Goal: Navigation & Orientation: Find specific page/section

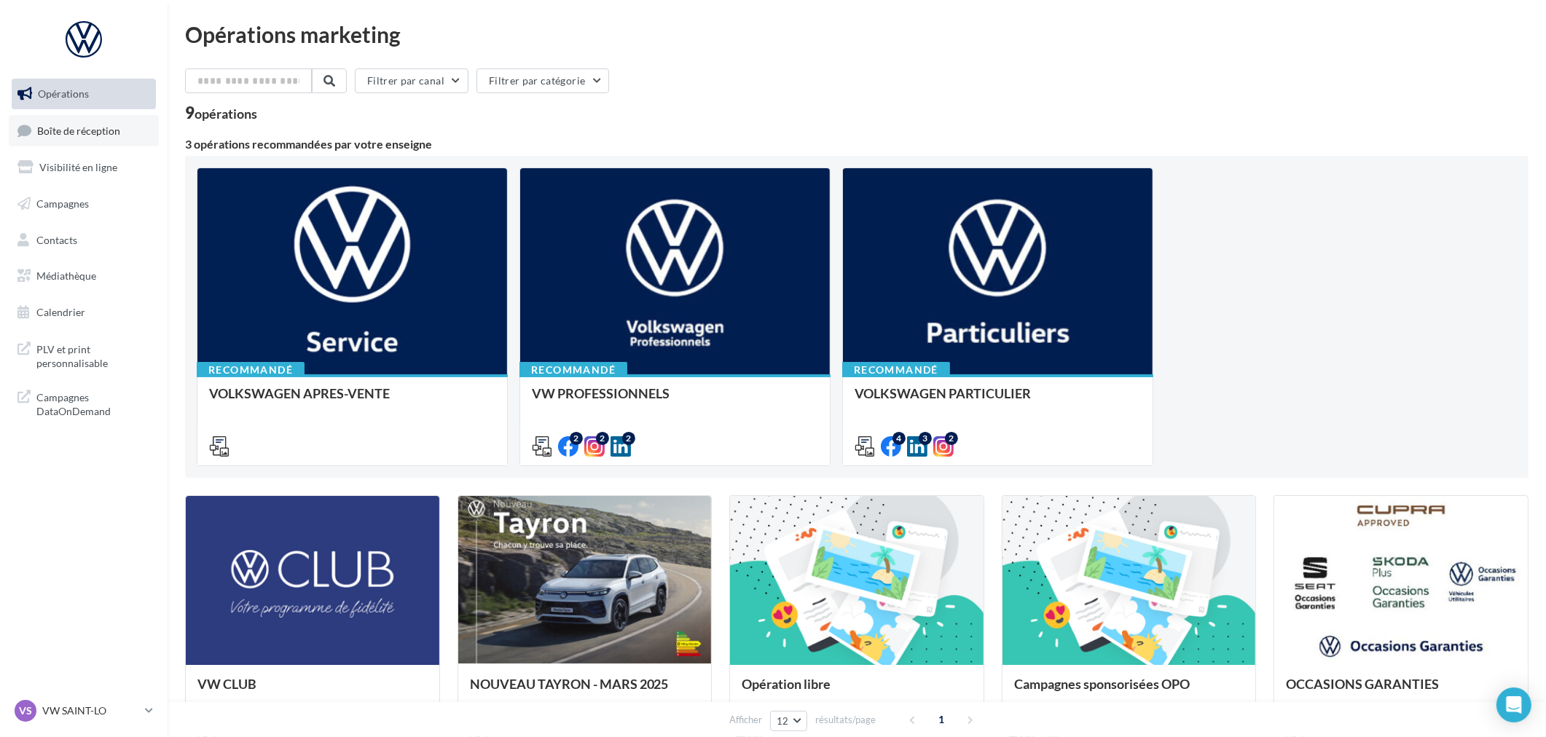
click at [71, 131] on span "Boîte de réception" at bounding box center [78, 130] width 83 height 12
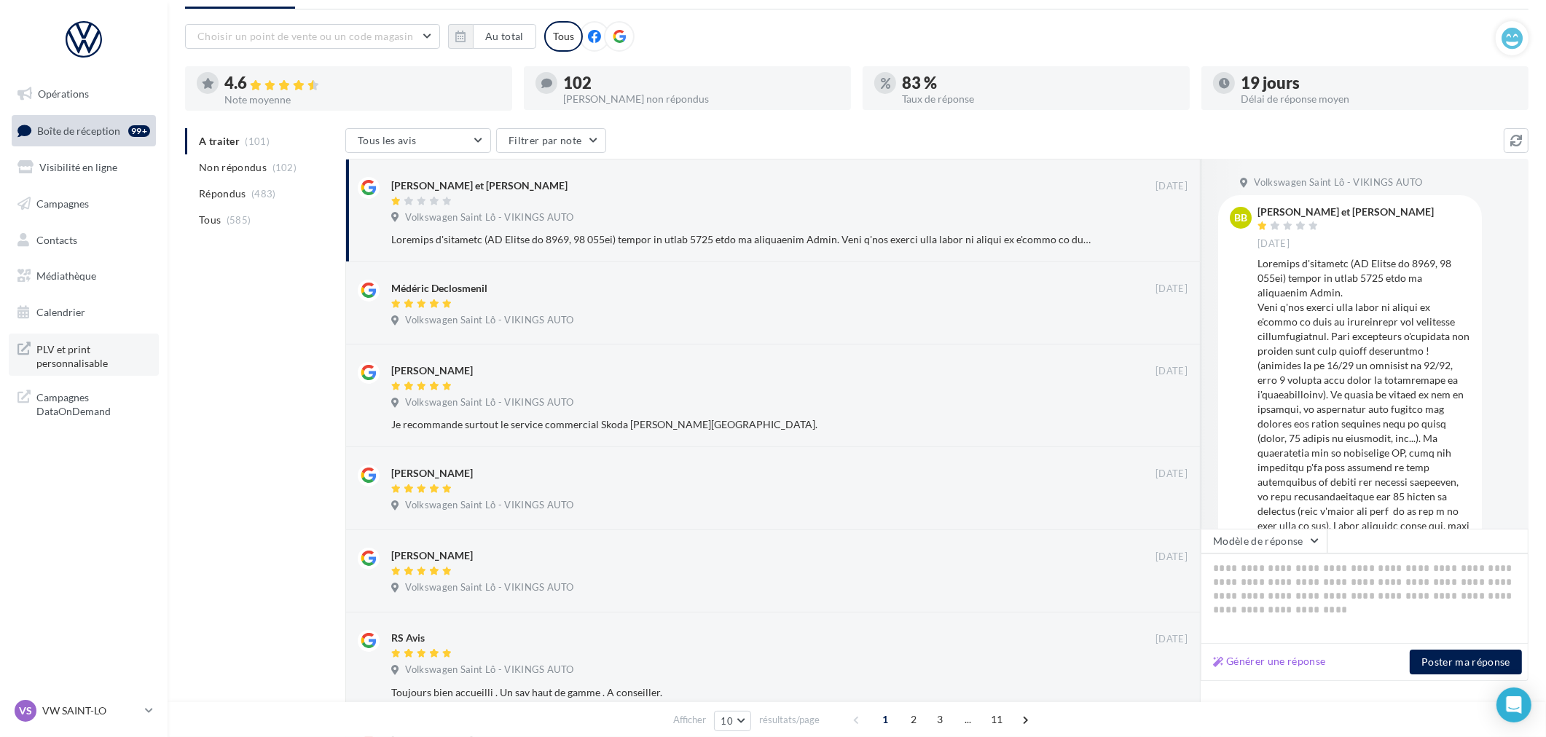
scroll to position [324, 0]
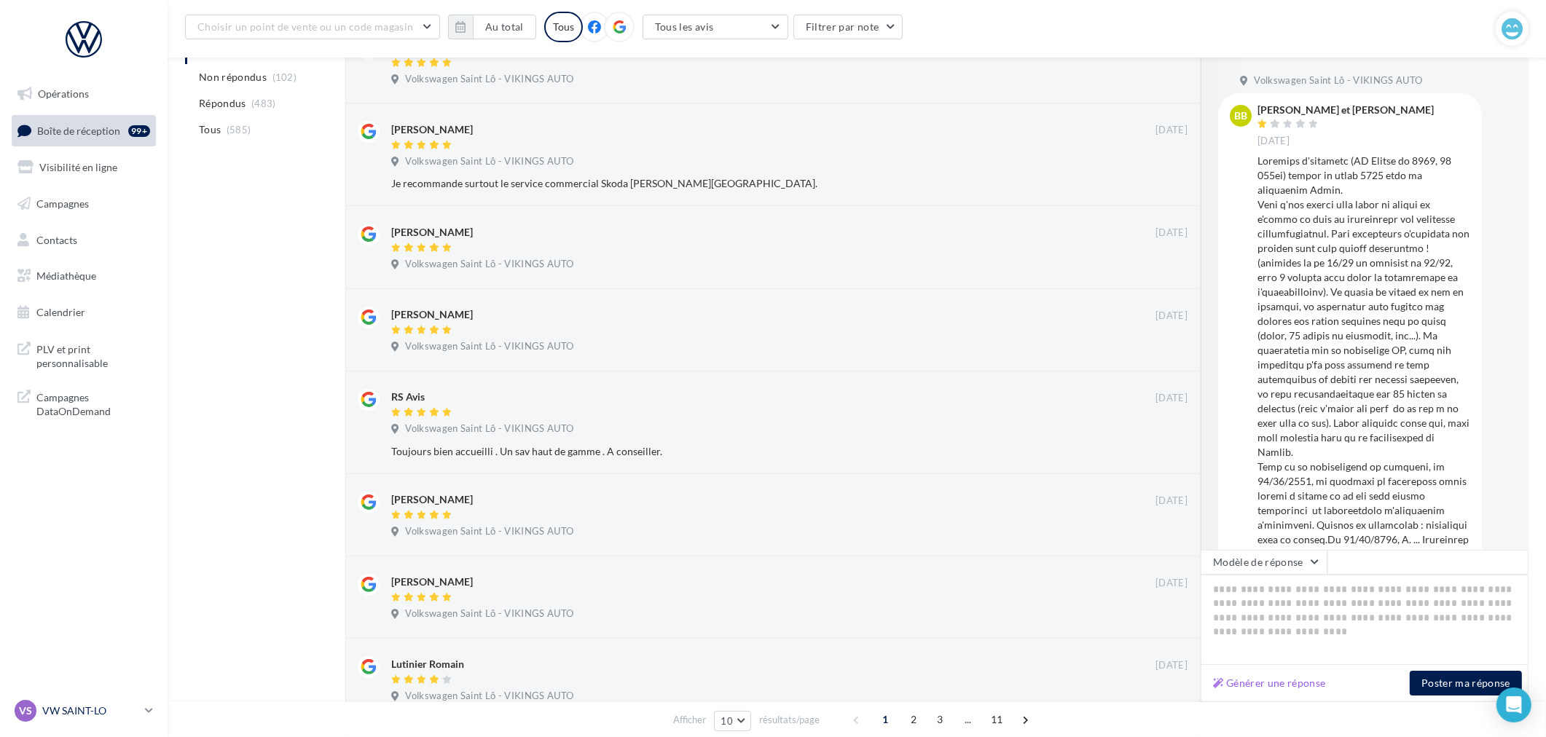
click at [74, 702] on div "VS VW SAINT-LO vw-stlo-vau" at bounding box center [77, 711] width 125 height 22
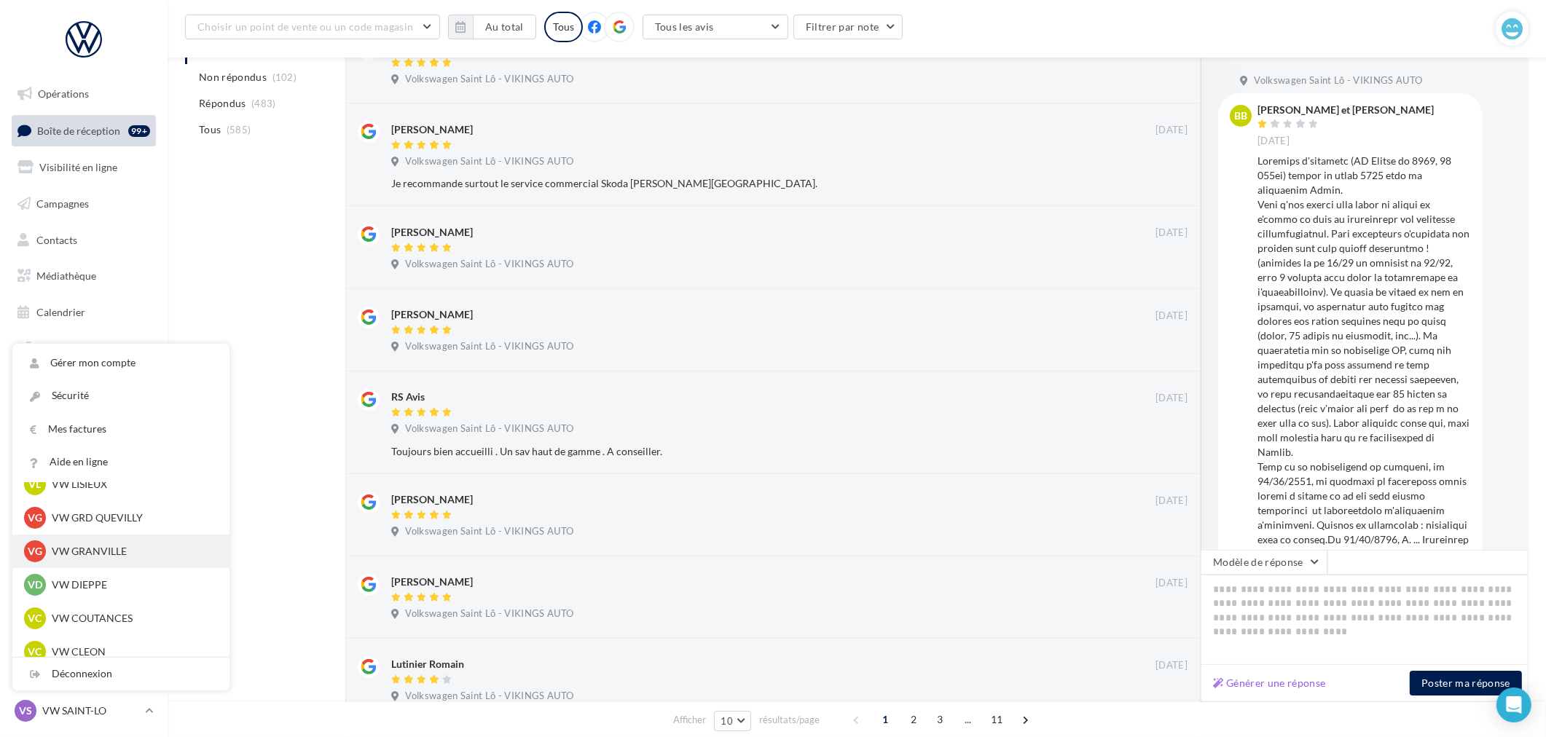
click at [104, 552] on p "VW GRANVILLE" at bounding box center [132, 551] width 160 height 15
